Goal: Navigation & Orientation: Find specific page/section

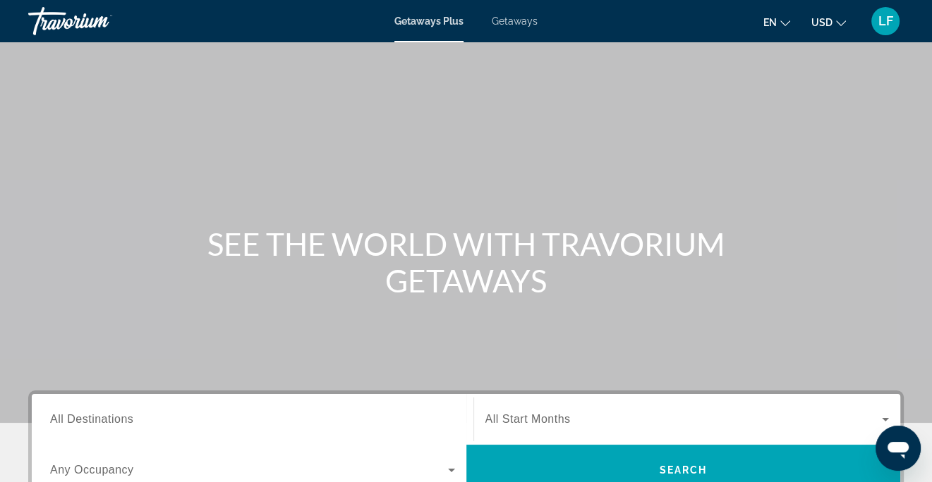
click at [884, 25] on span "LF" at bounding box center [885, 21] width 15 height 14
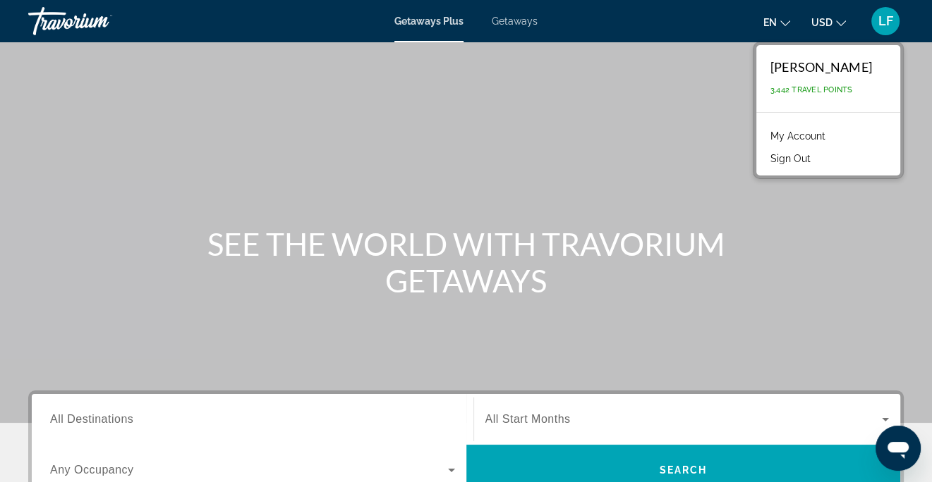
click at [795, 135] on link "My Account" at bounding box center [797, 136] width 69 height 18
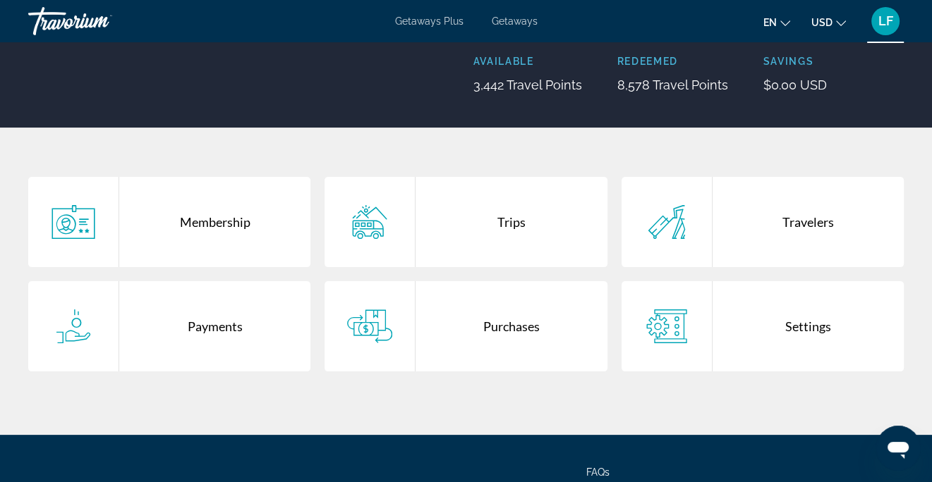
scroll to position [212, 0]
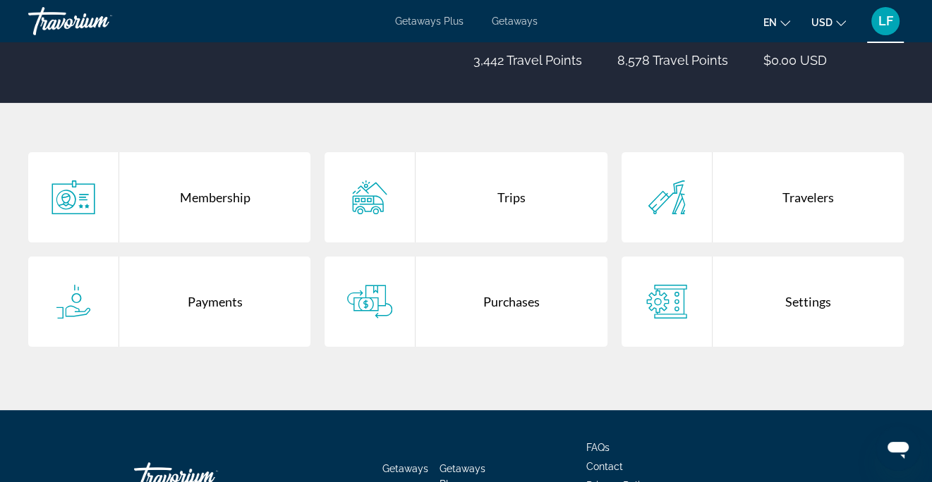
click at [513, 198] on div "Trips" at bounding box center [510, 197] width 191 height 90
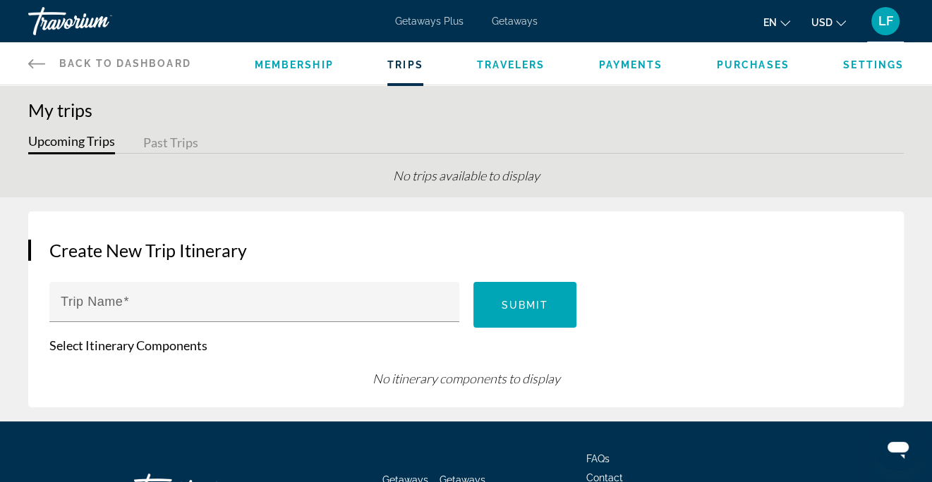
click at [147, 63] on span "Back to Dashboard" at bounding box center [125, 63] width 132 height 11
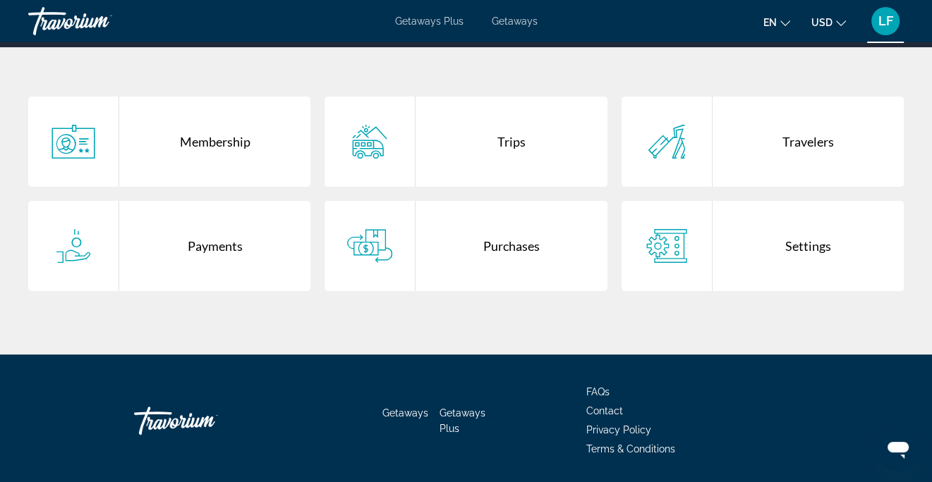
scroll to position [282, 0]
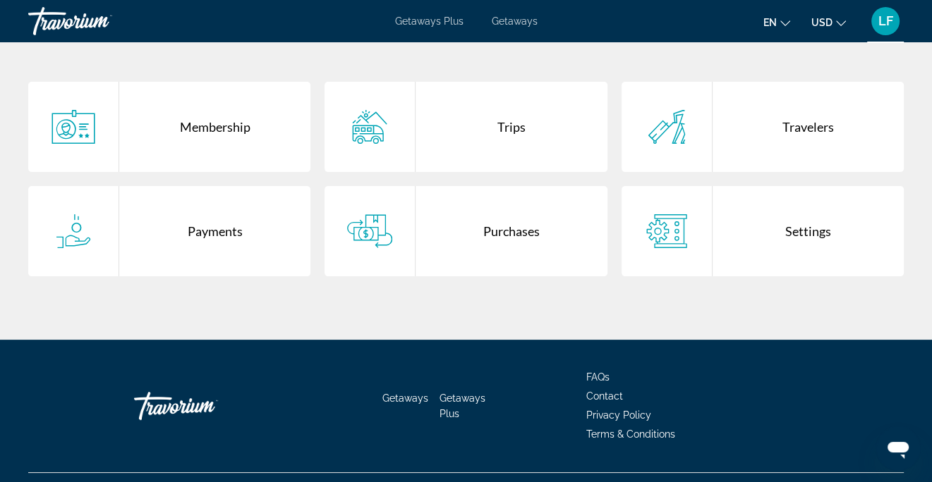
click at [516, 228] on div "Purchases" at bounding box center [510, 231] width 191 height 90
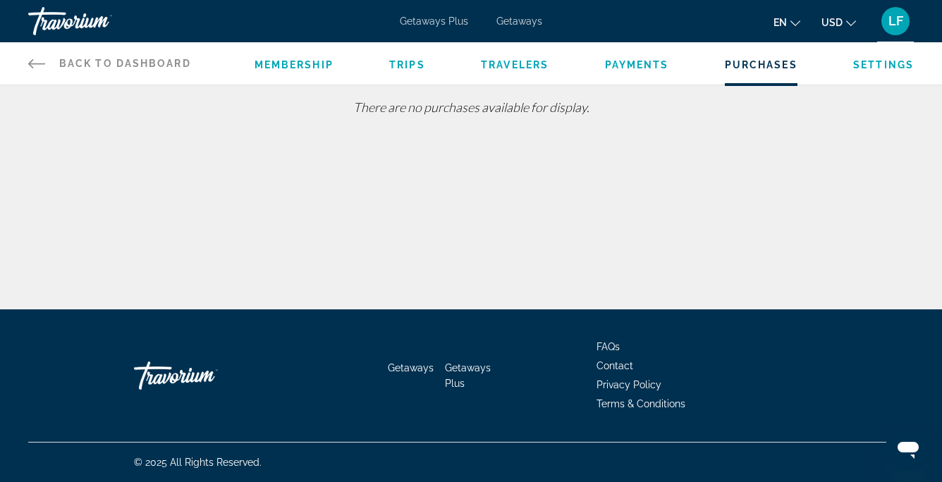
click at [319, 61] on span "Membership" at bounding box center [294, 64] width 79 height 11
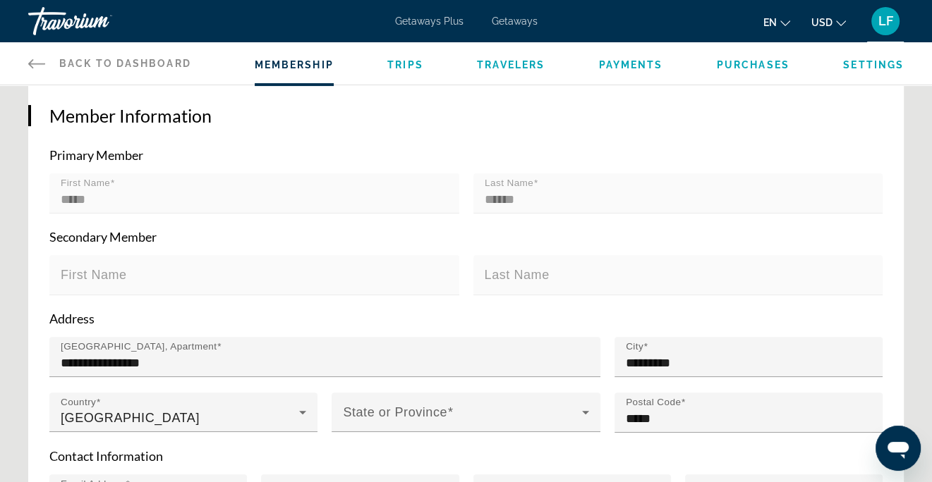
scroll to position [282, 0]
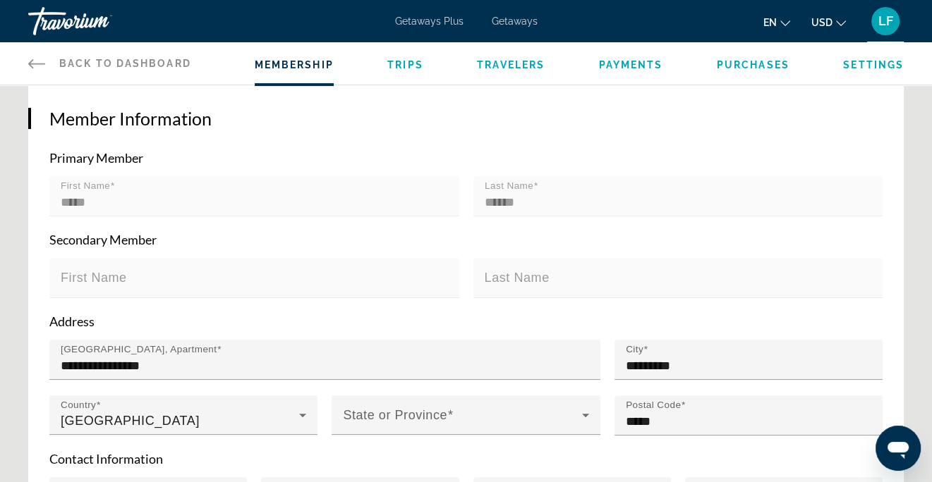
click at [398, 65] on span "Trips" at bounding box center [405, 64] width 36 height 11
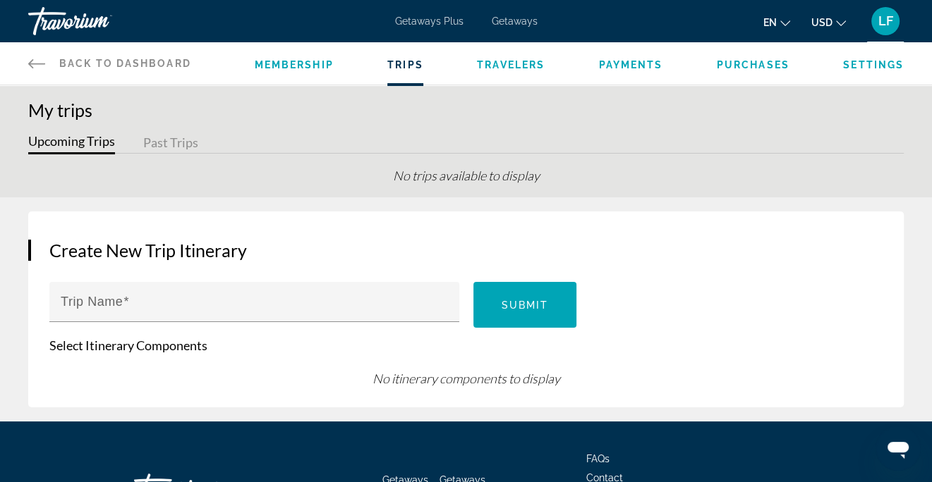
click at [80, 144] on button "Upcoming Trips" at bounding box center [71, 144] width 87 height 22
click at [176, 146] on button "Past Trips" at bounding box center [170, 144] width 55 height 22
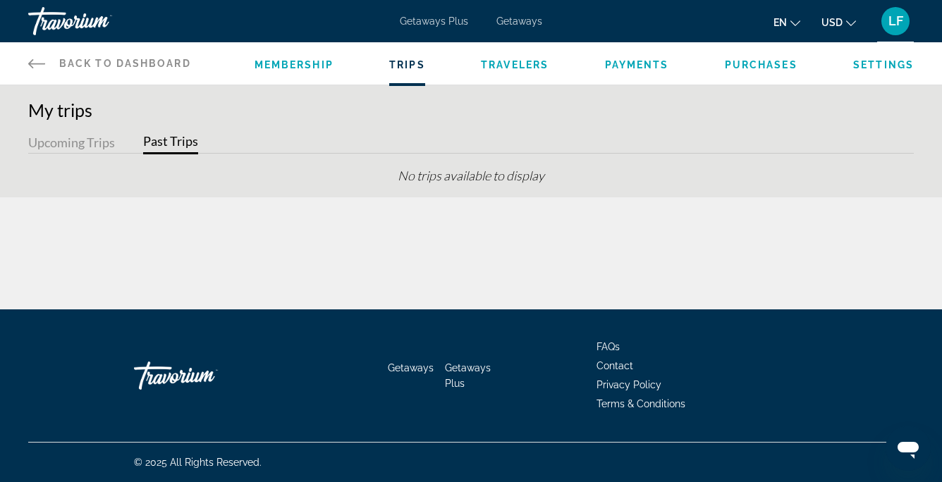
click at [178, 144] on button "Past Trips" at bounding box center [170, 144] width 55 height 22
click at [542, 60] on span "Travelers" at bounding box center [515, 64] width 68 height 11
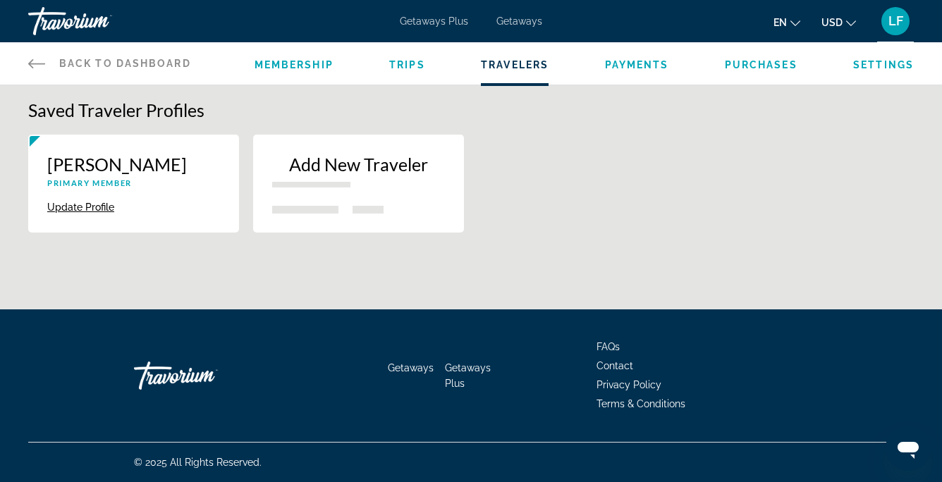
click at [640, 62] on span "Payments" at bounding box center [637, 64] width 64 height 11
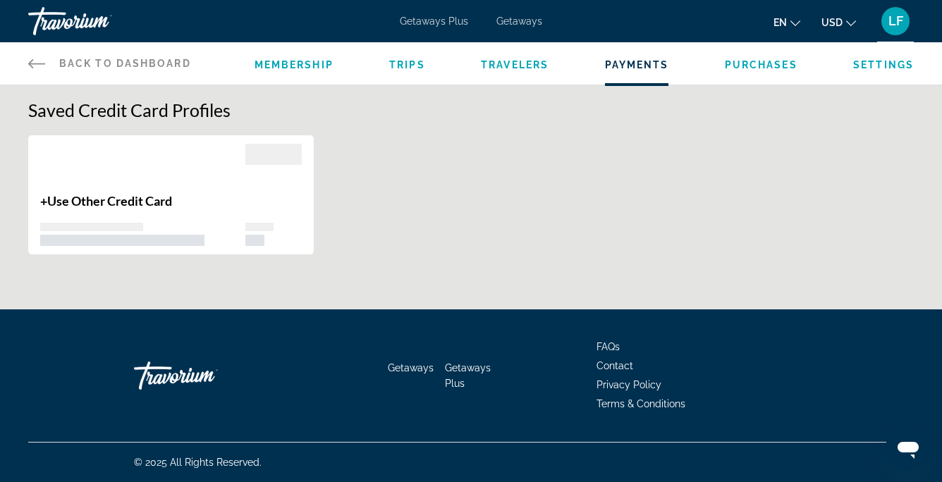
click at [751, 67] on span "Purchases" at bounding box center [761, 64] width 73 height 11
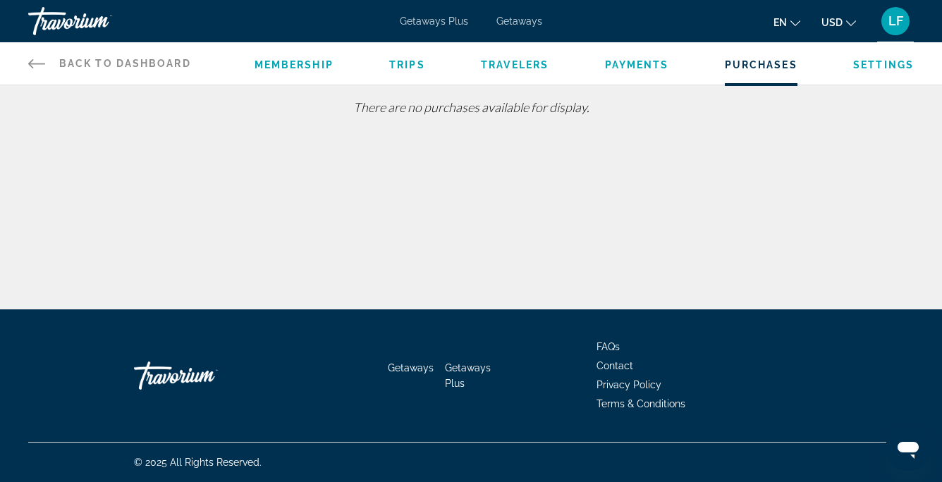
click at [306, 62] on span "Membership" at bounding box center [294, 64] width 79 height 11
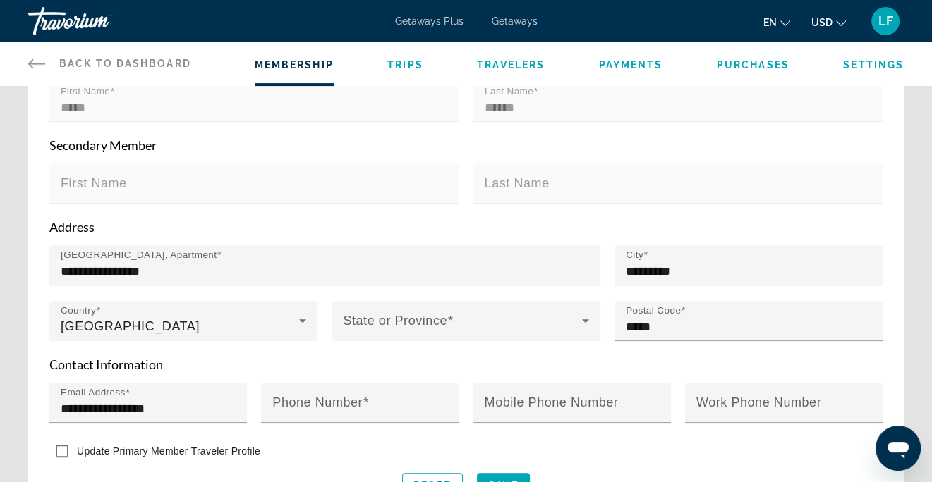
scroll to position [376, 0]
click at [508, 17] on span "Getaways" at bounding box center [515, 21] width 46 height 11
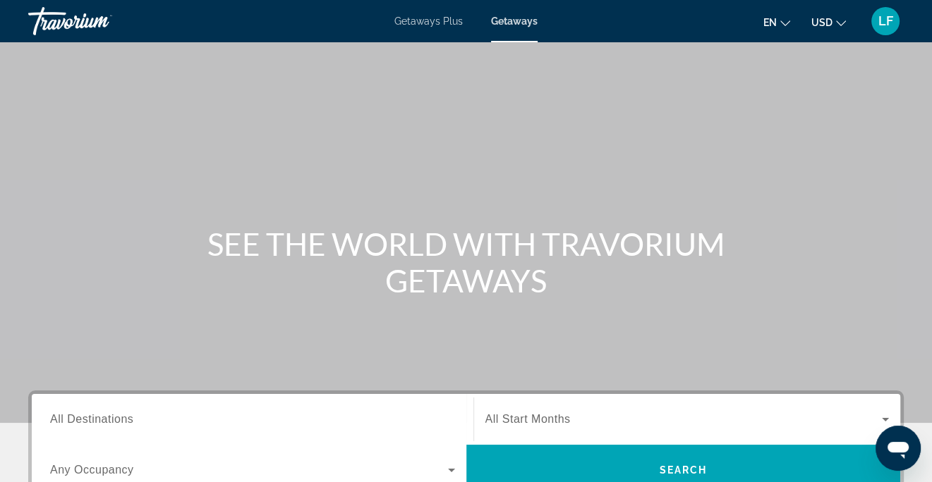
click at [886, 28] on span "LF" at bounding box center [885, 21] width 15 height 14
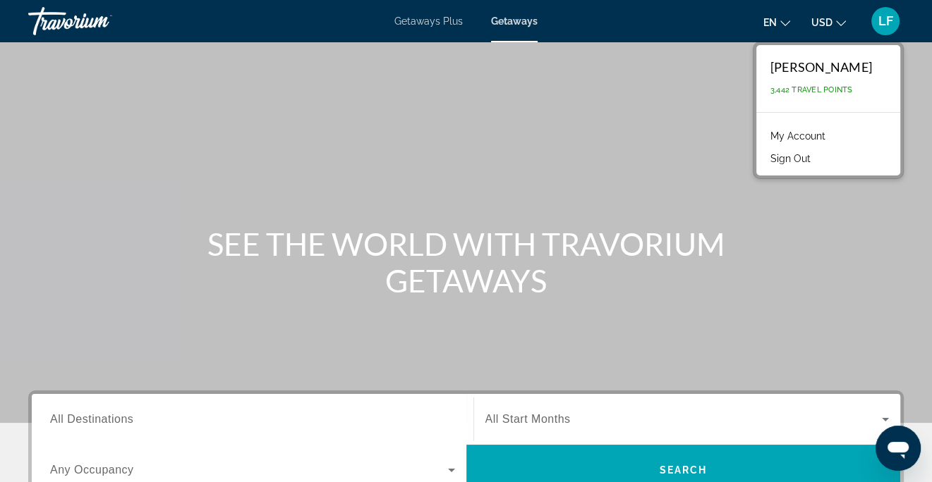
click at [812, 136] on link "My Account" at bounding box center [797, 136] width 69 height 18
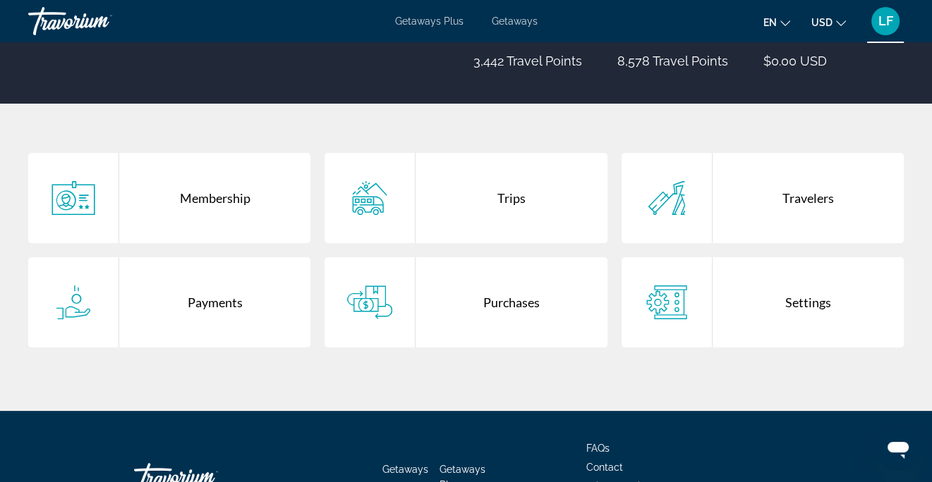
scroll to position [212, 0]
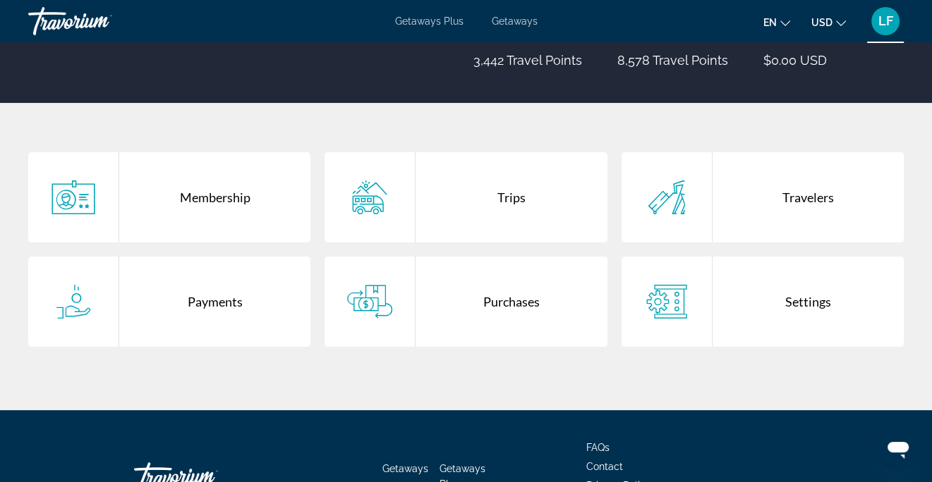
click at [224, 302] on div "Payments" at bounding box center [214, 302] width 191 height 90
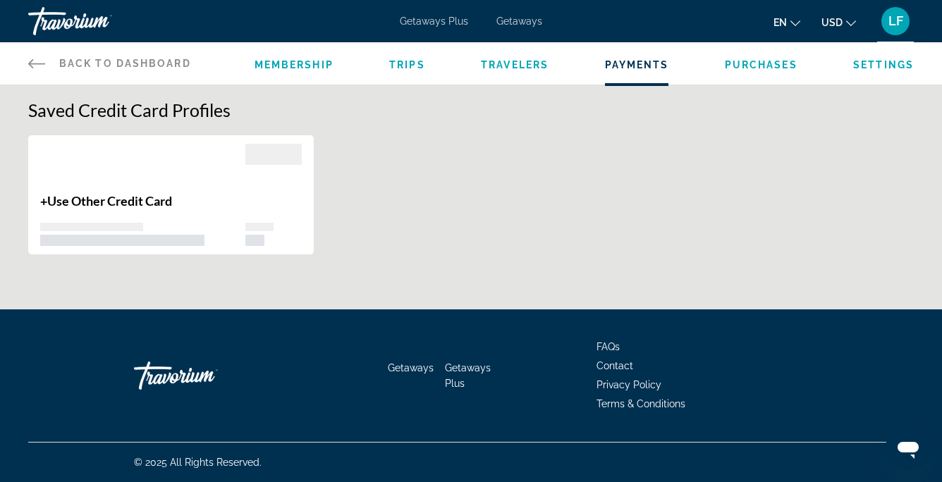
click at [276, 59] on span "Membership" at bounding box center [294, 64] width 79 height 11
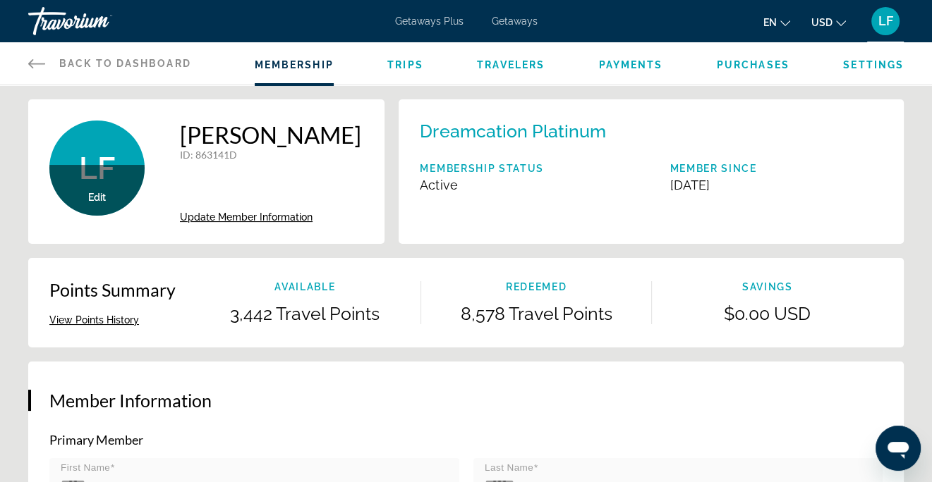
click at [524, 62] on span "Travelers" at bounding box center [511, 64] width 68 height 11
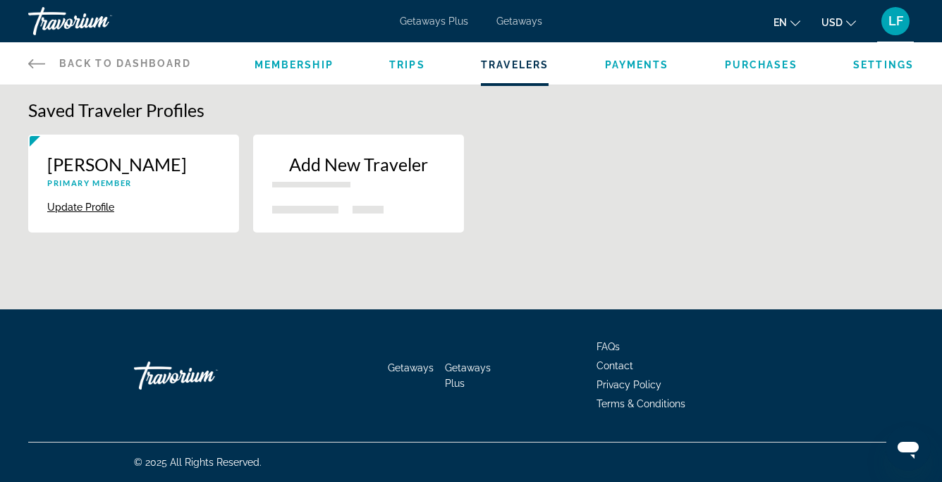
click at [409, 65] on span "Trips" at bounding box center [407, 64] width 36 height 11
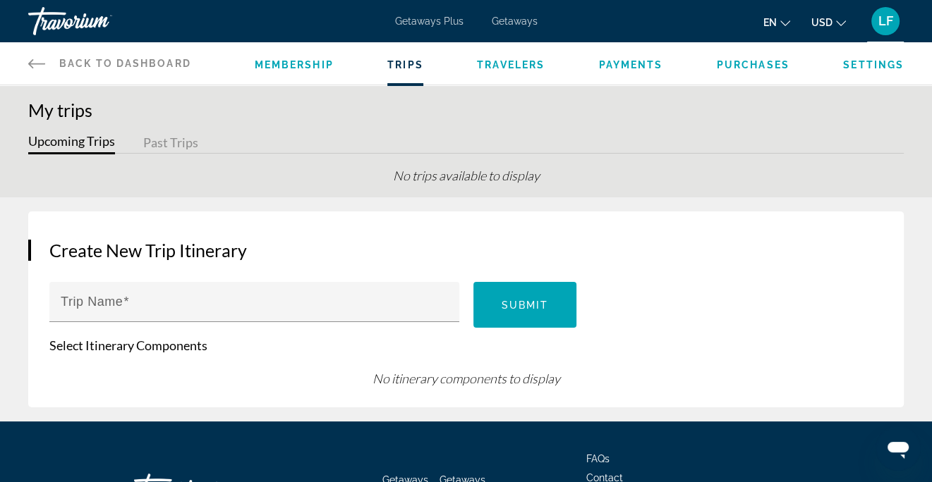
click at [657, 70] on span "Payments" at bounding box center [631, 64] width 64 height 11
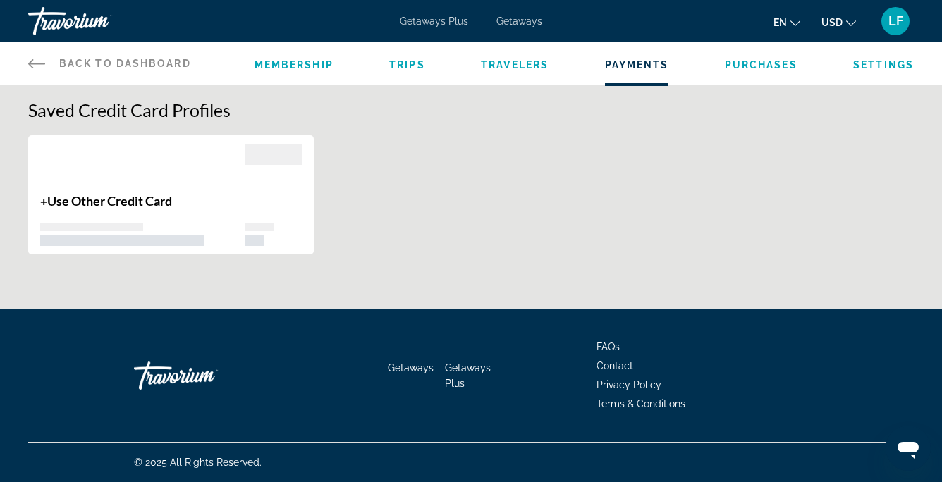
click at [754, 63] on span "Purchases" at bounding box center [761, 64] width 73 height 11
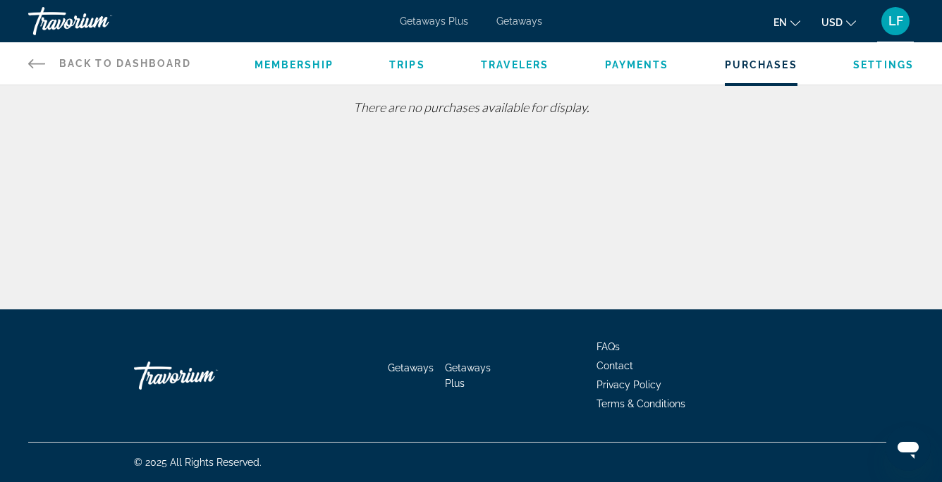
click at [884, 61] on span "Settings" at bounding box center [883, 64] width 61 height 11
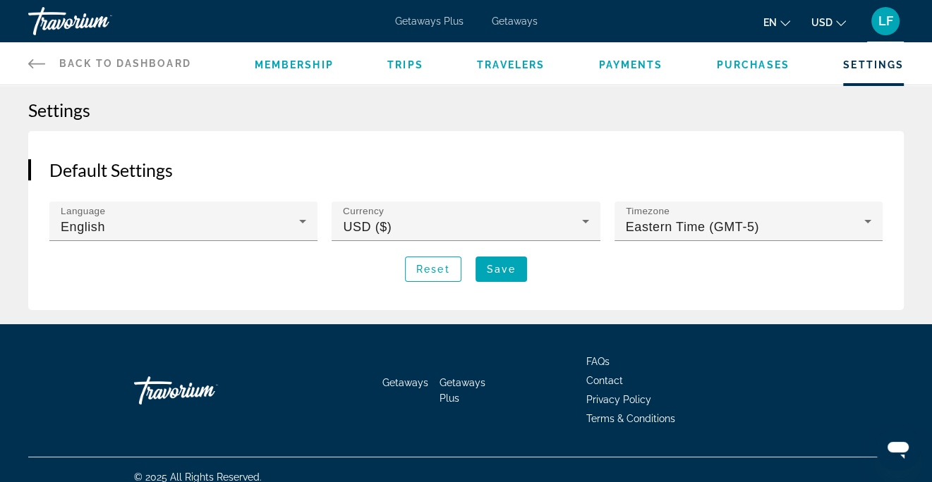
click at [305, 63] on span "Membership" at bounding box center [294, 64] width 79 height 11
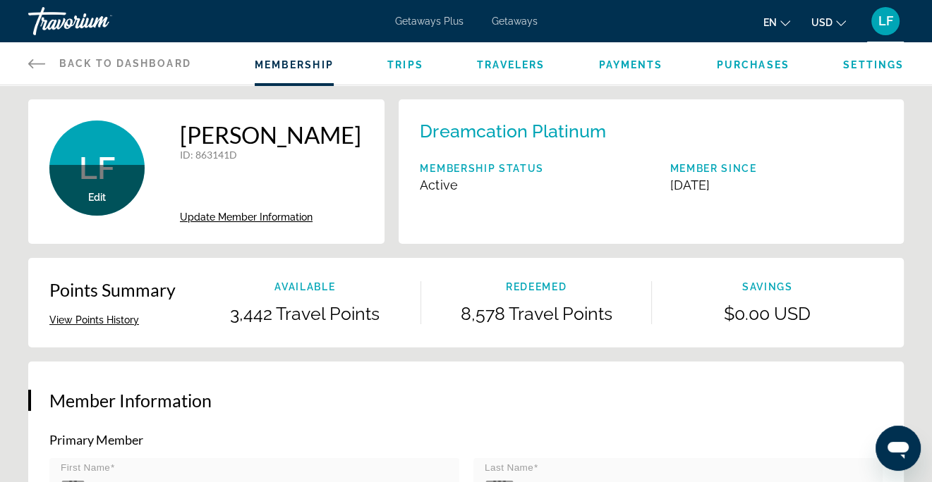
click at [515, 20] on span "Getaways" at bounding box center [515, 21] width 46 height 11
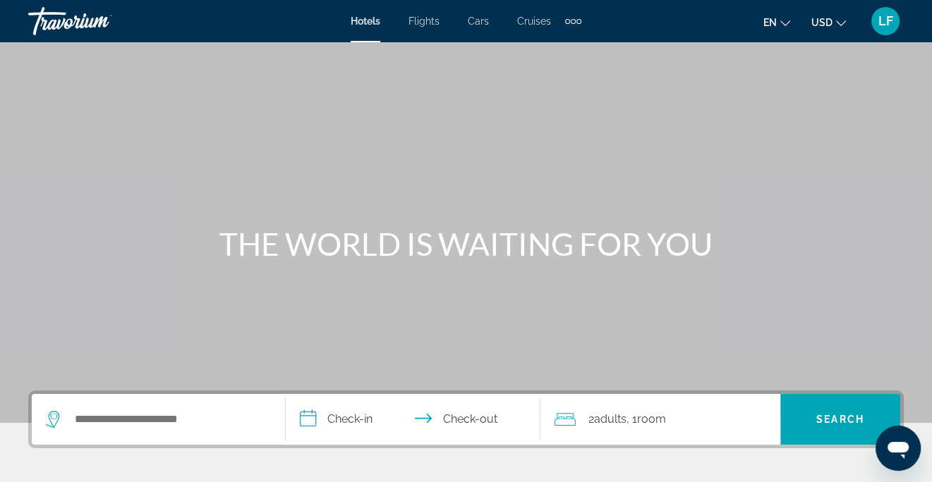
click at [886, 20] on span "LF" at bounding box center [885, 21] width 15 height 14
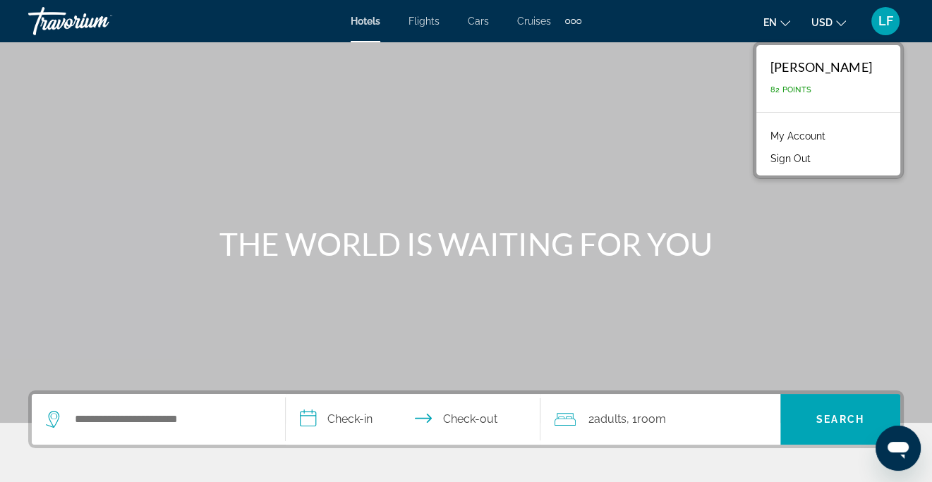
click at [832, 131] on link "My Account" at bounding box center [797, 136] width 69 height 18
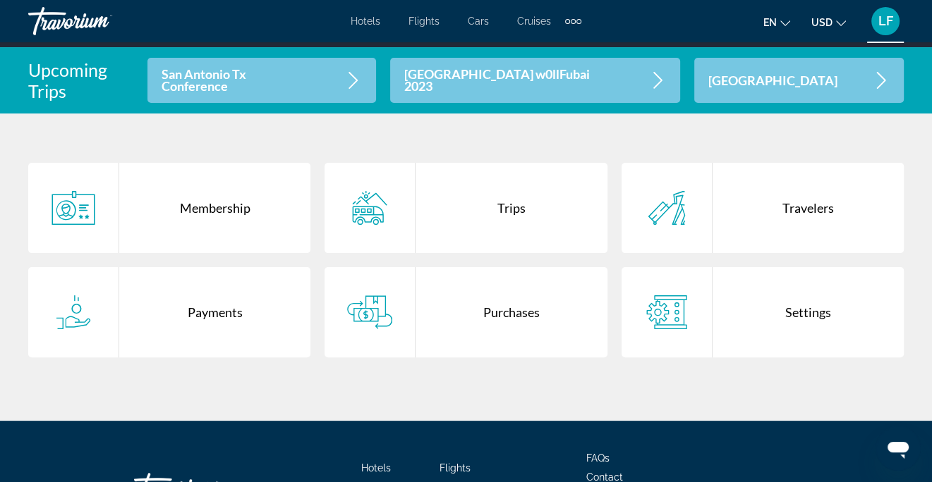
scroll to position [282, 0]
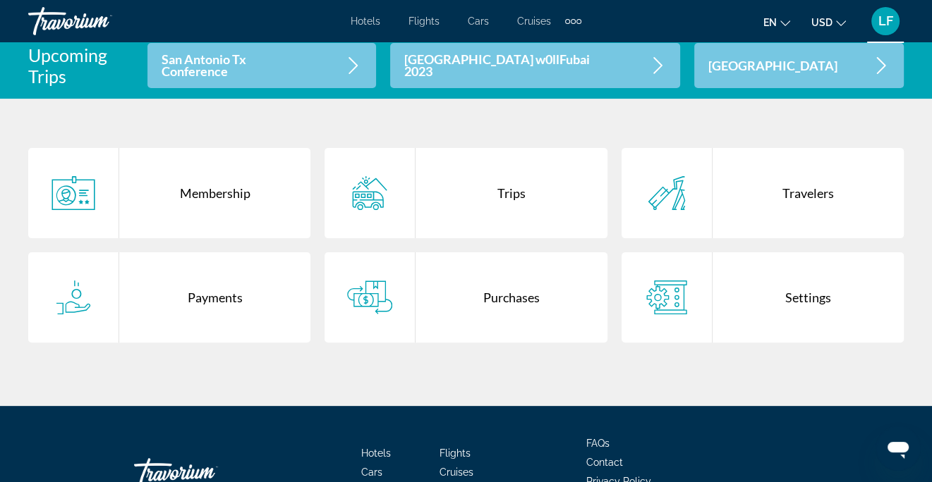
click at [525, 291] on div "Purchases" at bounding box center [510, 297] width 191 height 90
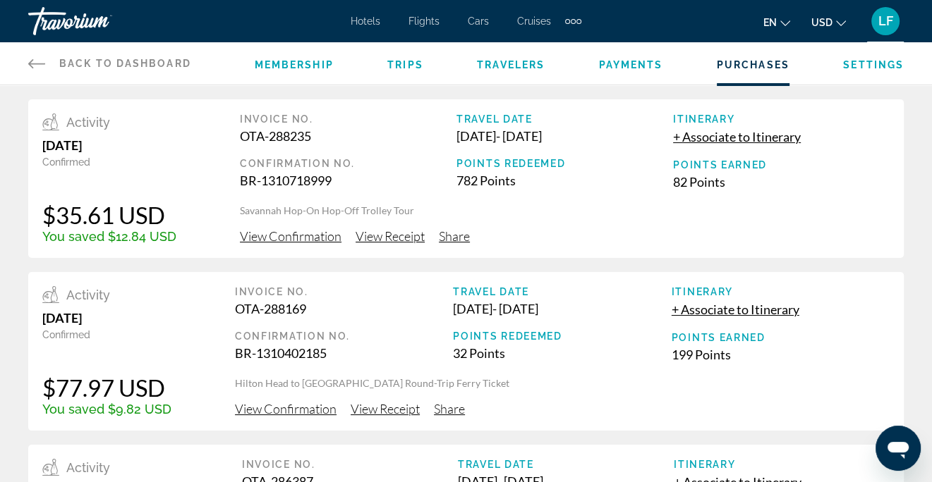
click at [519, 64] on span "Travelers" at bounding box center [511, 64] width 68 height 11
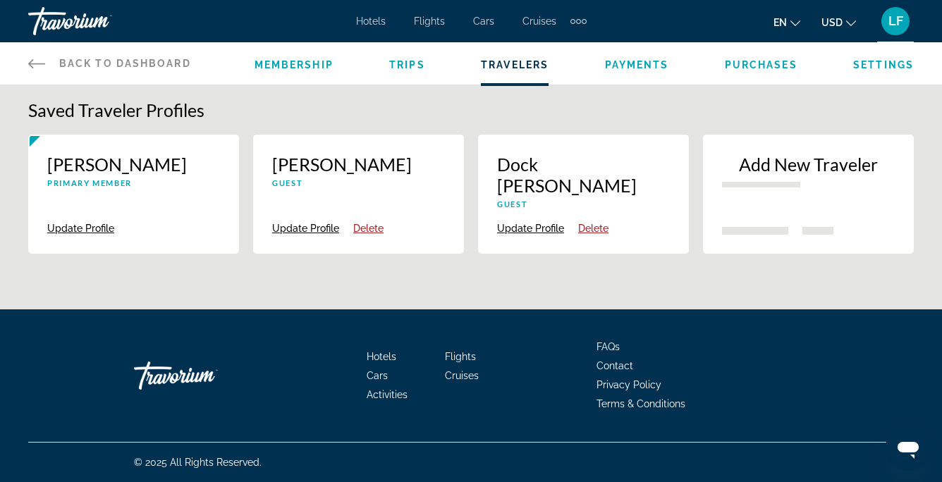
click at [633, 59] on span "Payments" at bounding box center [637, 64] width 64 height 11
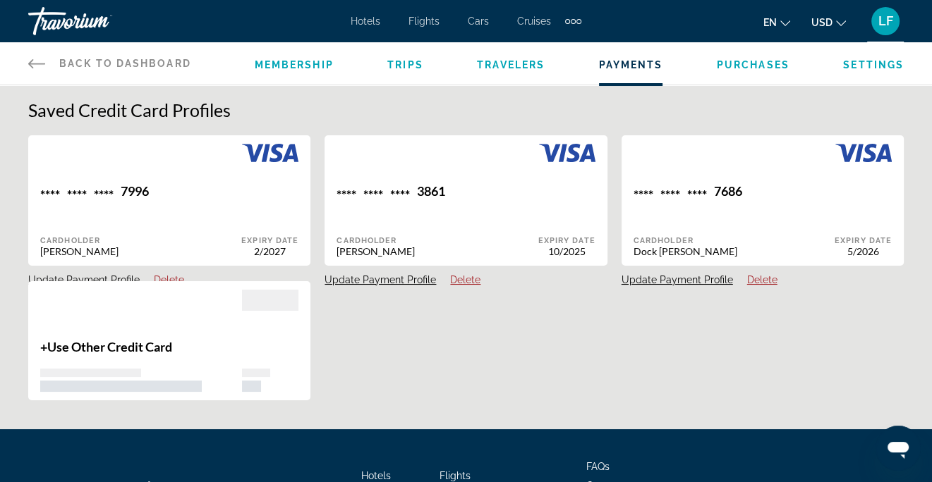
click at [750, 60] on span "Purchases" at bounding box center [752, 64] width 73 height 11
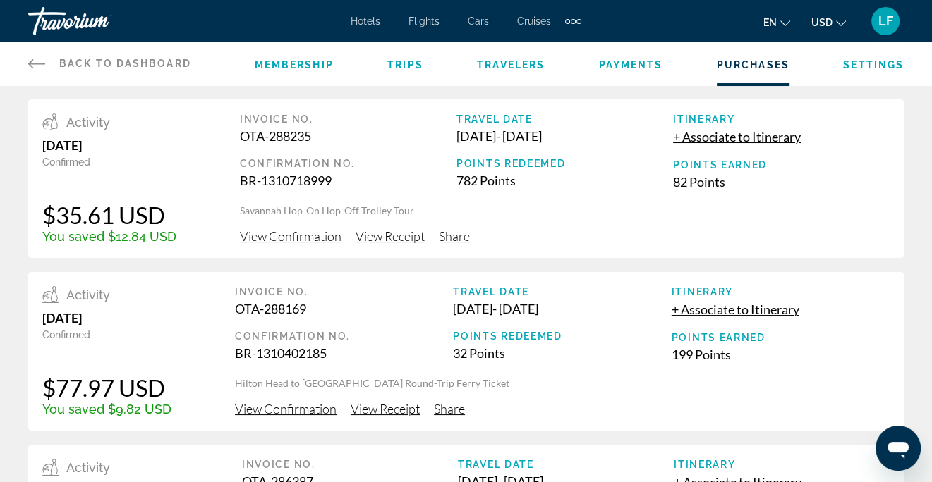
click at [401, 60] on span "Trips" at bounding box center [405, 64] width 36 height 11
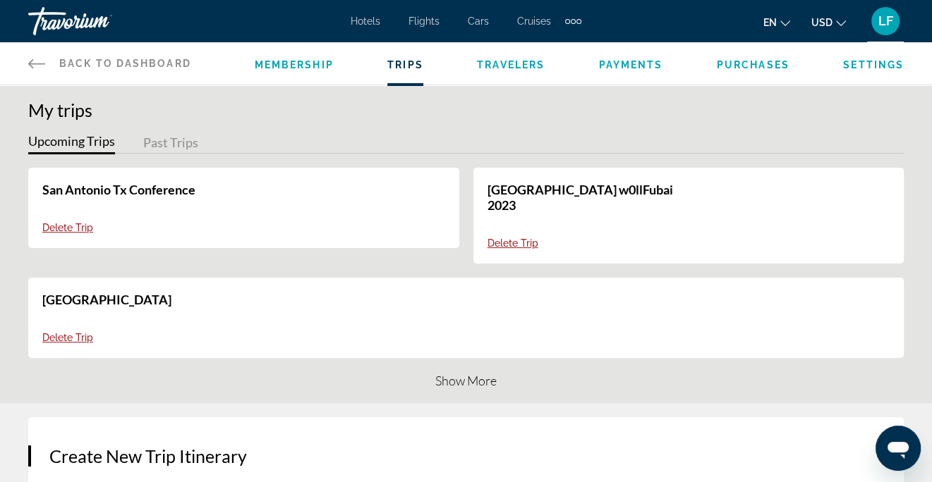
click at [295, 57] on li "Membership" at bounding box center [294, 64] width 79 height 16
click at [295, 62] on span "Membership" at bounding box center [294, 64] width 79 height 11
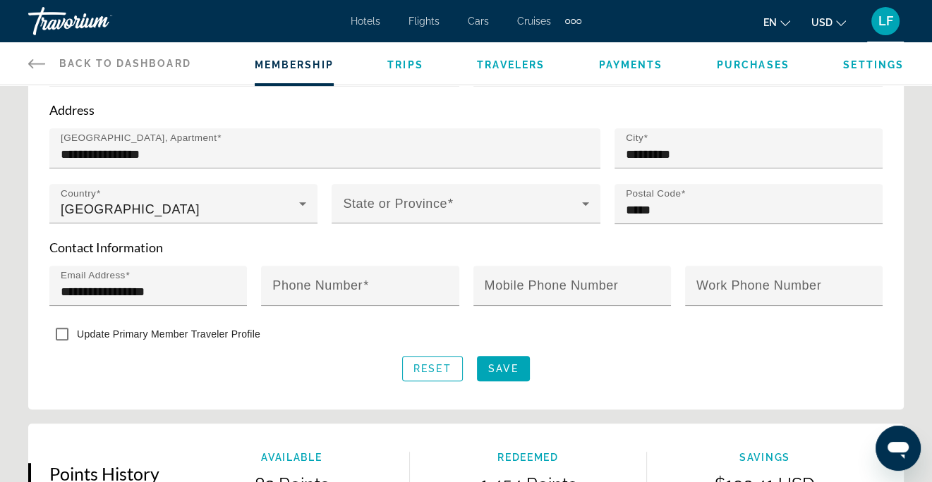
scroll to position [282, 0]
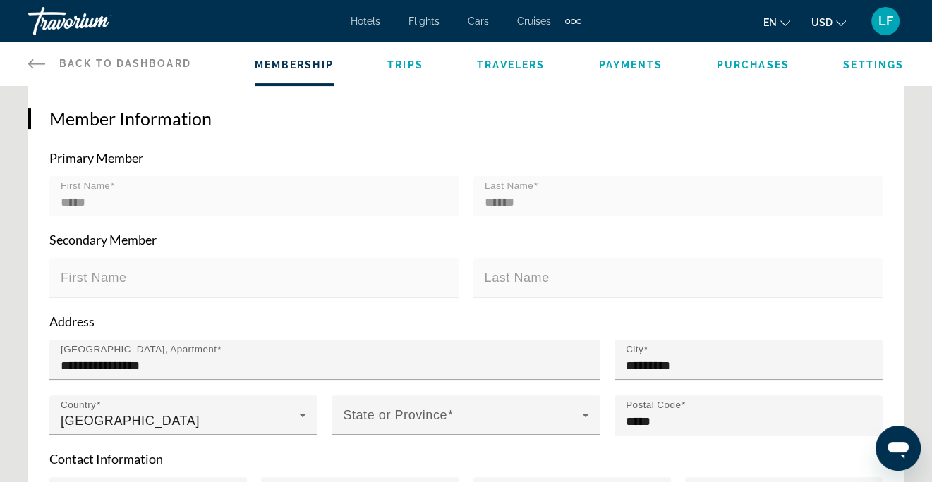
click at [367, 13] on div "Hotels Flights Cars Cruises Activities Hotels Flights Cars Cruises Activities" at bounding box center [465, 21] width 231 height 23
click at [367, 18] on span "Hotels" at bounding box center [365, 21] width 30 height 11
